Goal: Information Seeking & Learning: Learn about a topic

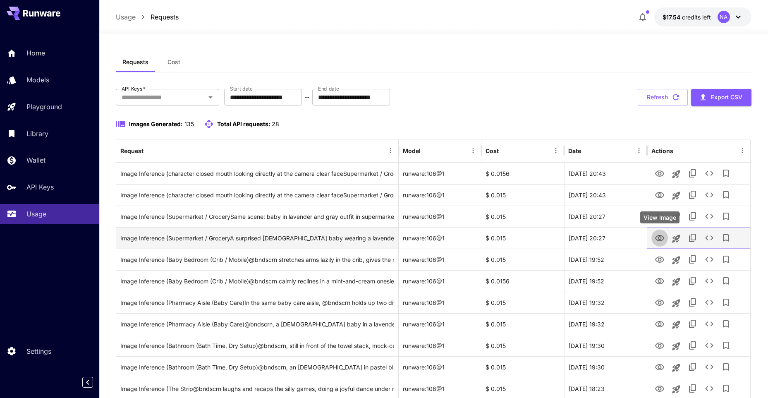
click at [661, 238] on icon "View Image" at bounding box center [660, 238] width 10 height 10
click at [677, 236] on icon "Launch in playground" at bounding box center [676, 239] width 8 height 8
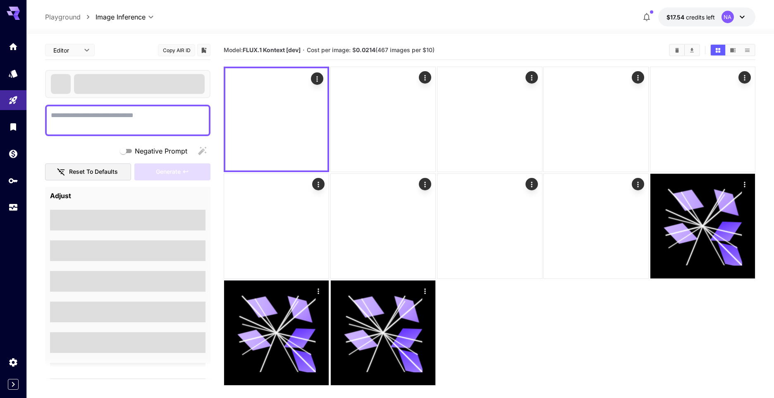
type textarea "**********"
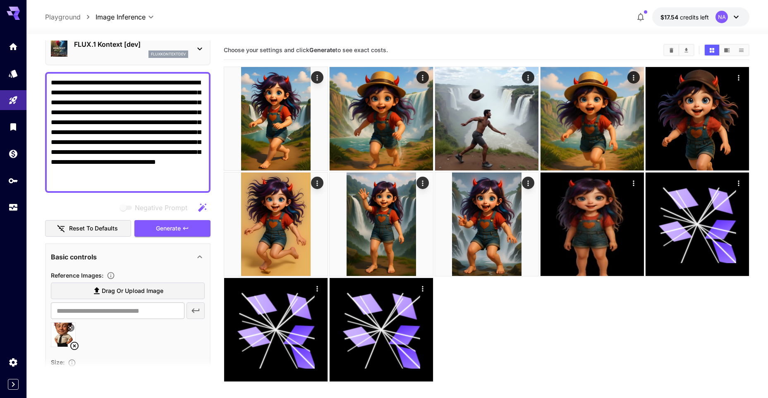
scroll to position [41, 0]
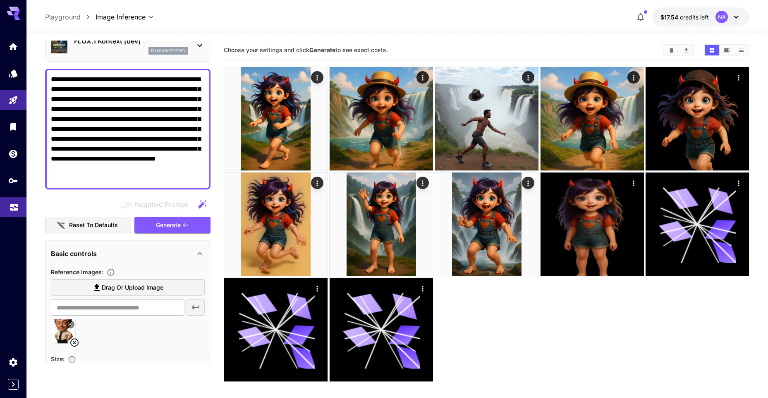
click at [16, 205] on icon "Usage" at bounding box center [14, 205] width 10 height 10
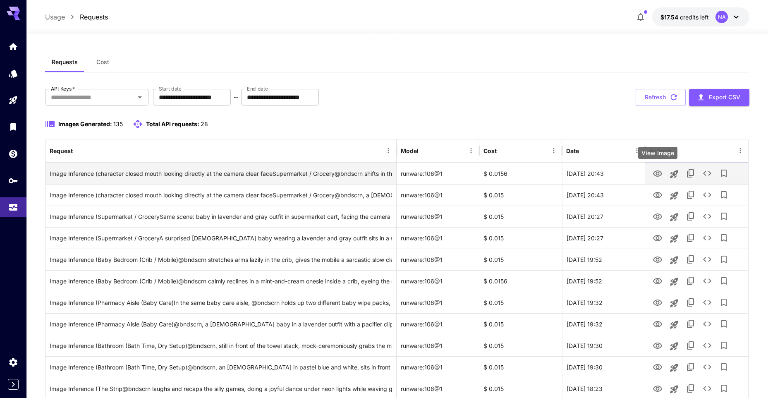
click at [661, 175] on icon "View Image" at bounding box center [657, 173] width 9 height 6
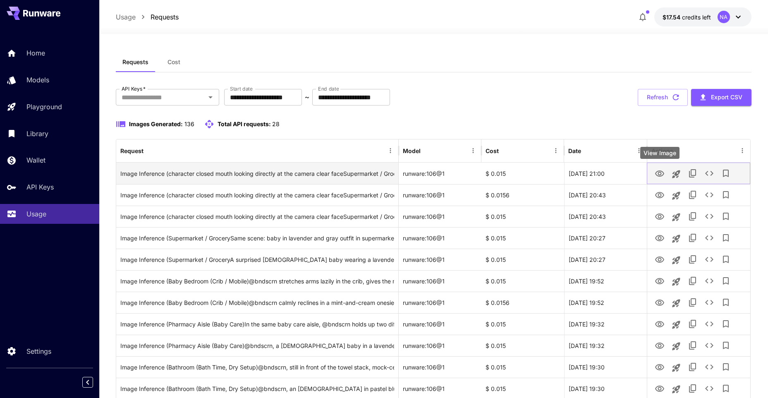
click at [662, 177] on icon "View Image" at bounding box center [660, 174] width 10 height 10
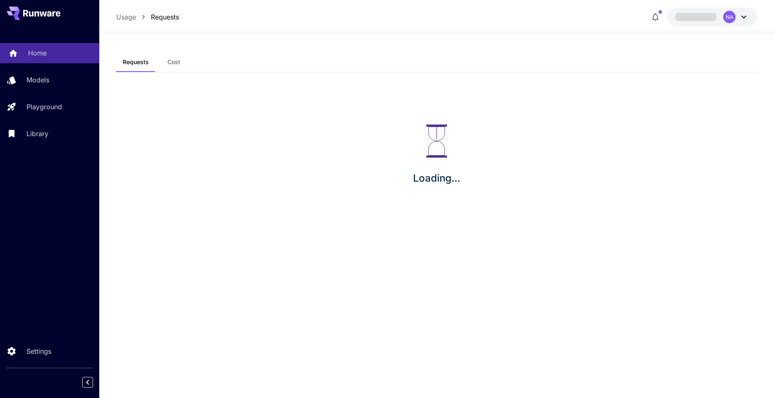
click at [46, 57] on p "Home" at bounding box center [37, 53] width 19 height 10
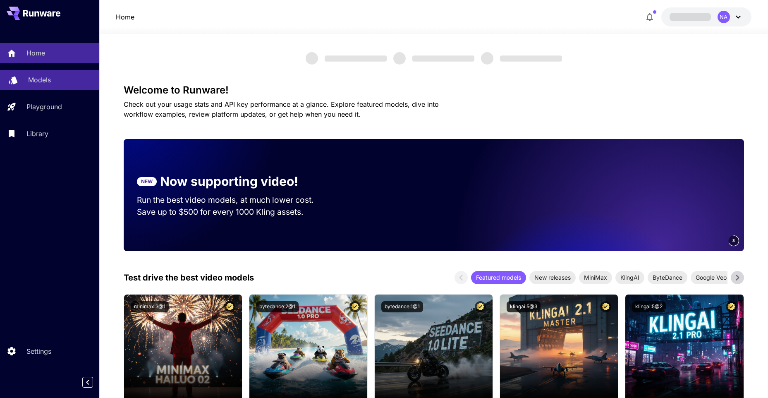
click at [46, 81] on p "Models" at bounding box center [39, 80] width 23 height 10
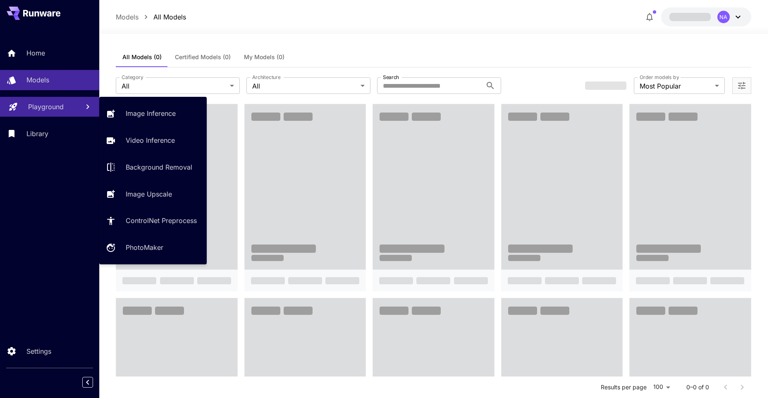
click at [41, 110] on p "Playground" at bounding box center [46, 107] width 36 height 10
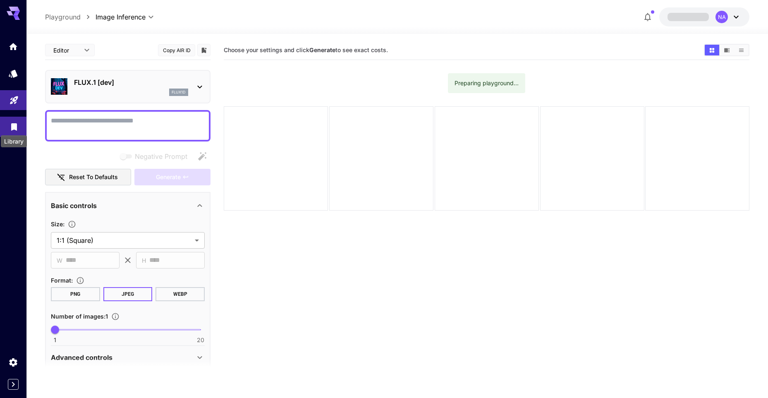
click at [17, 127] on icon "Library" at bounding box center [14, 125] width 10 height 10
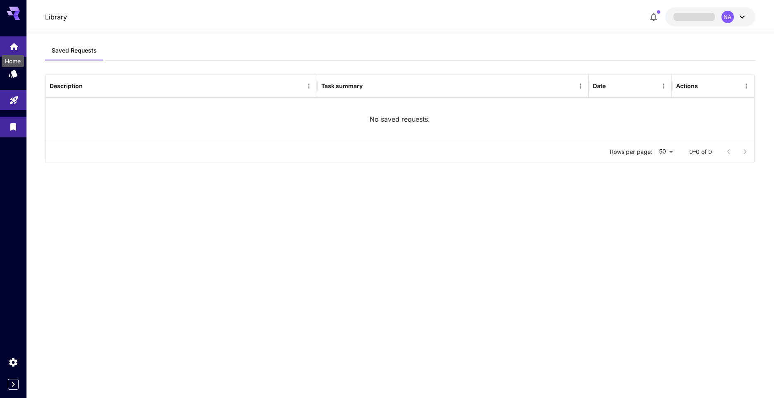
click at [16, 46] on icon "Home" at bounding box center [14, 44] width 8 height 7
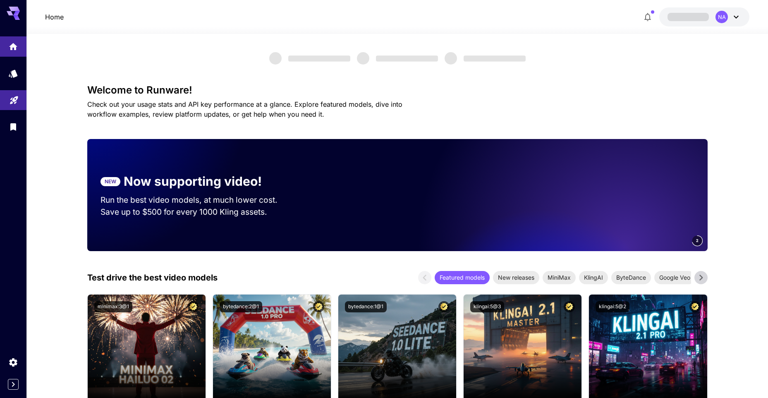
click at [729, 19] on div "NA" at bounding box center [729, 17] width 26 height 12
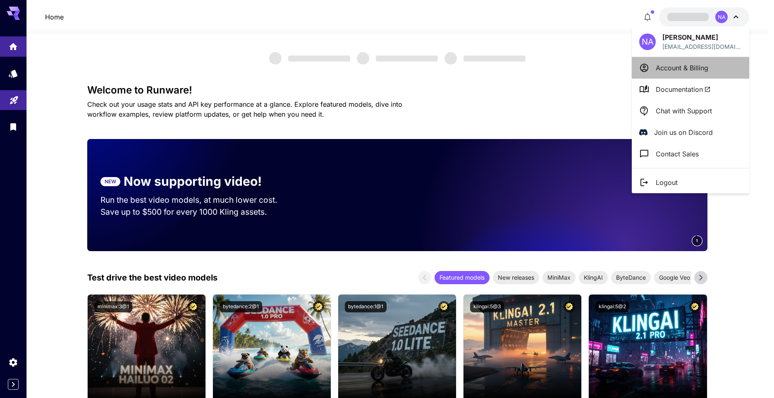
click at [696, 64] on p "Account & Billing" at bounding box center [682, 68] width 53 height 10
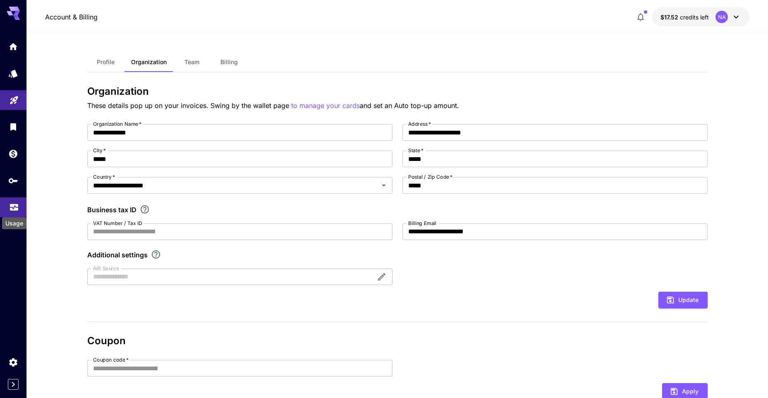
click at [10, 206] on icon "Usage" at bounding box center [14, 205] width 10 height 10
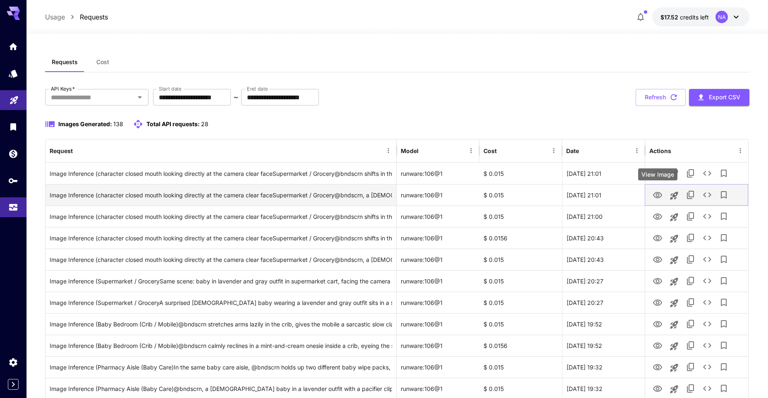
click at [655, 196] on icon "View Image" at bounding box center [658, 195] width 10 height 10
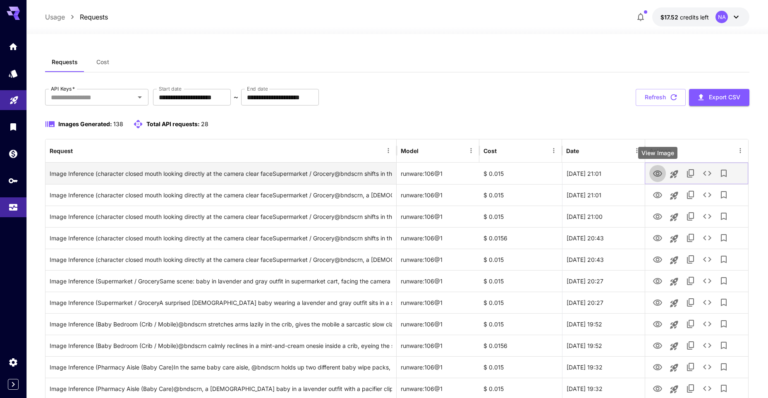
click at [658, 175] on icon "View Image" at bounding box center [658, 174] width 10 height 10
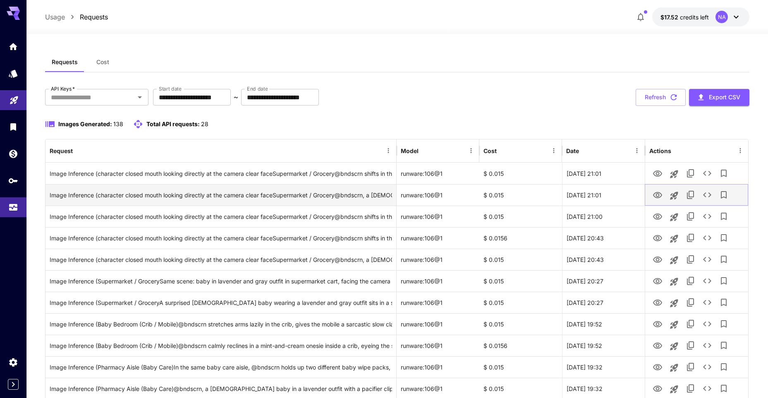
click at [653, 195] on icon "View Image" at bounding box center [658, 195] width 10 height 10
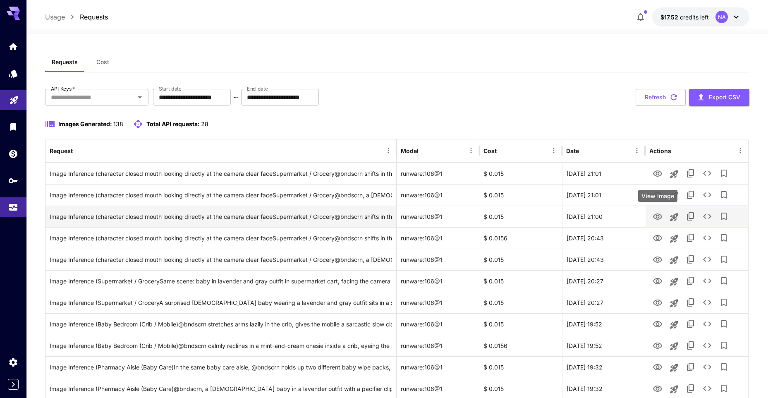
click at [654, 218] on icon "View Image" at bounding box center [657, 216] width 9 height 6
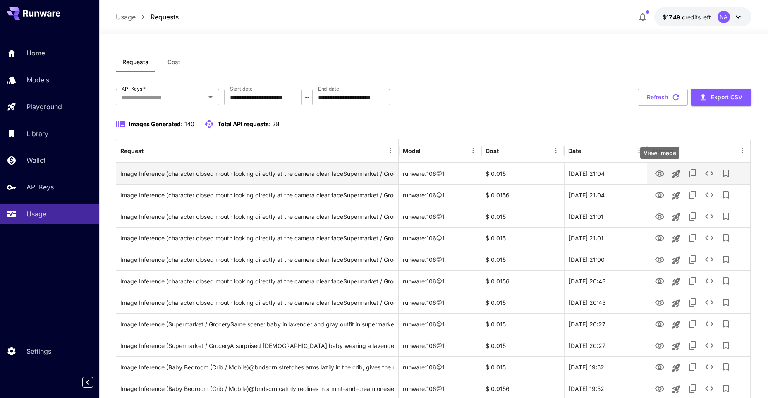
click at [657, 175] on icon "View Image" at bounding box center [660, 174] width 10 height 10
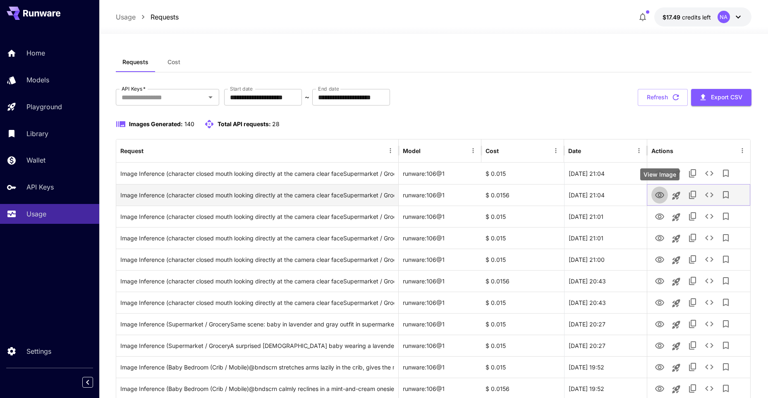
click at [663, 194] on icon "View Image" at bounding box center [660, 195] width 10 height 10
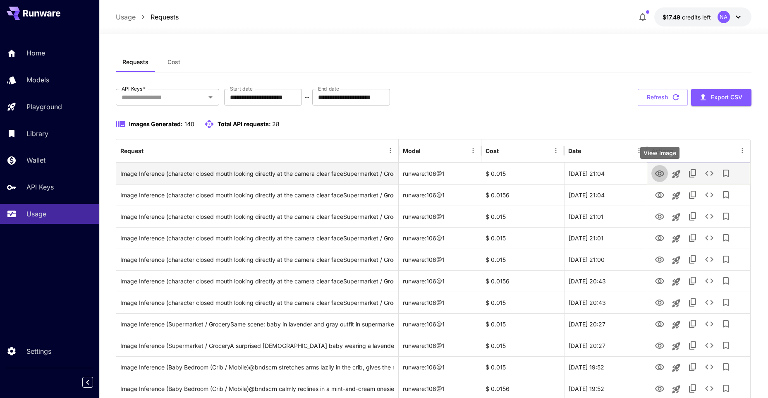
click at [659, 172] on icon "View Image" at bounding box center [659, 173] width 9 height 6
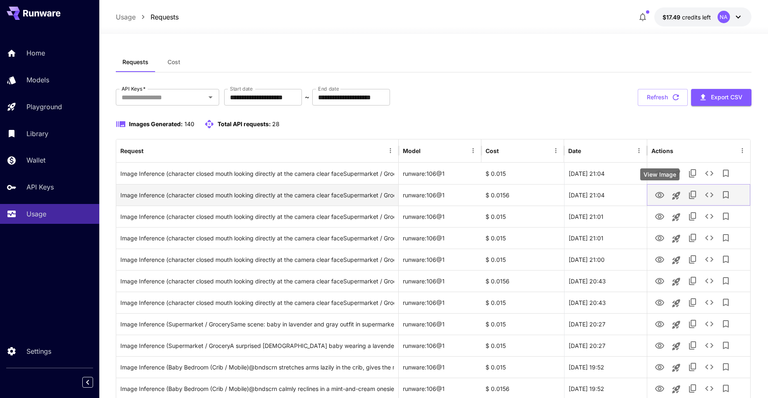
click at [661, 192] on icon "View Image" at bounding box center [660, 195] width 10 height 10
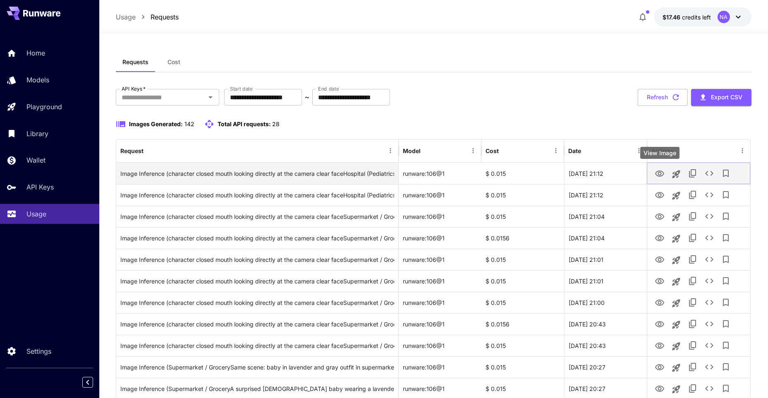
click at [659, 177] on icon "View Image" at bounding box center [660, 174] width 10 height 10
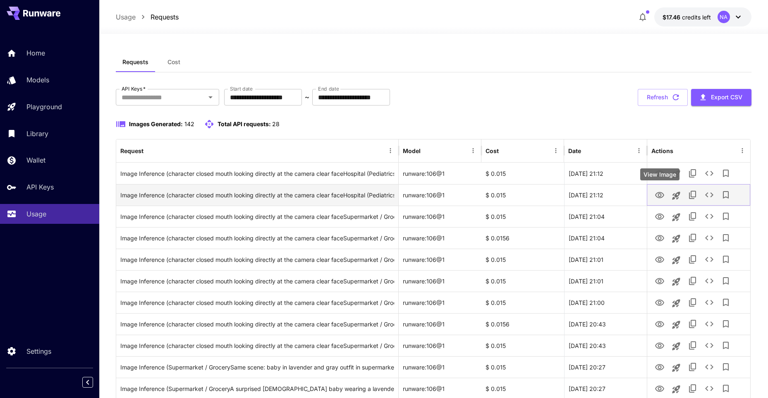
click at [659, 196] on icon "View Image" at bounding box center [659, 195] width 9 height 6
